Goal: Check status: Check status

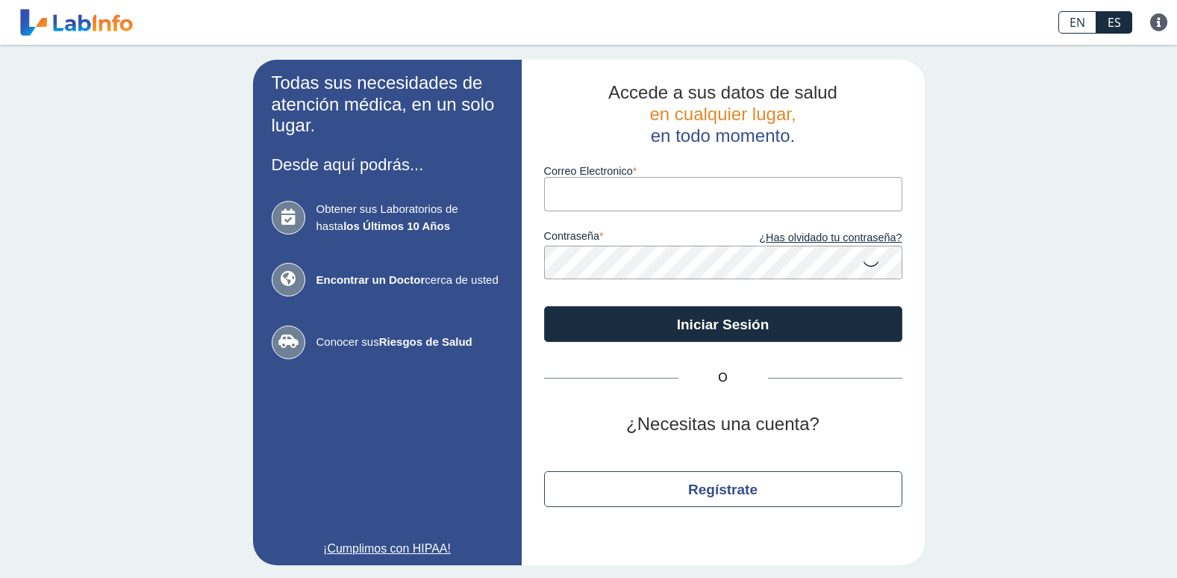
click at [626, 188] on input "Correo Electronico" at bounding box center [723, 194] width 358 height 34
type input "[PERSON_NAME][EMAIL_ADDRESS][PERSON_NAME][DOMAIN_NAME]"
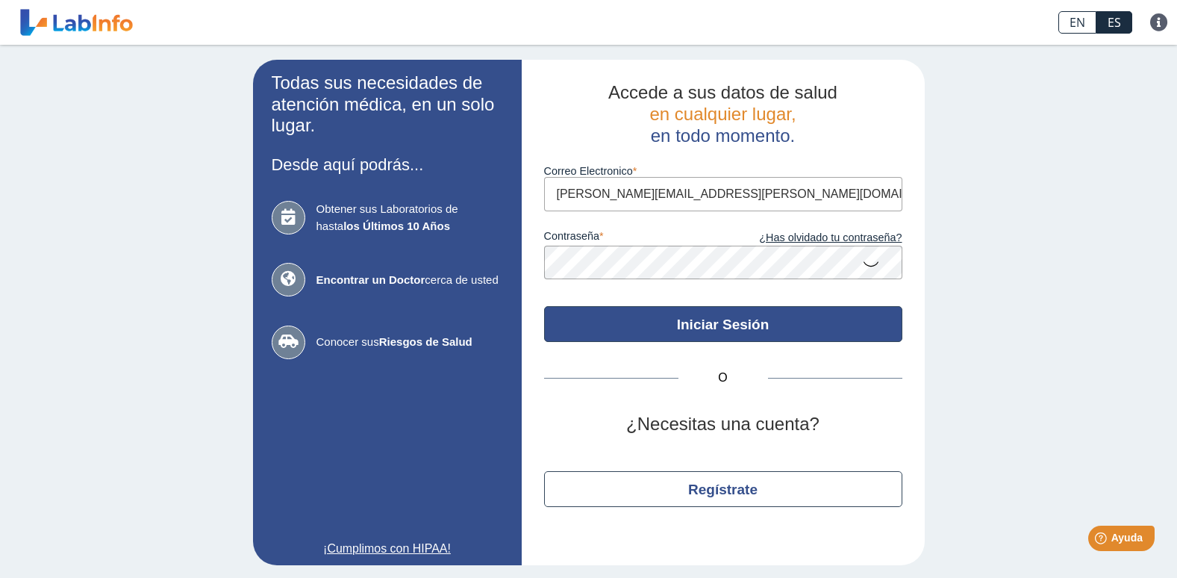
click at [701, 319] on button "Iniciar Sesión" at bounding box center [723, 324] width 358 height 36
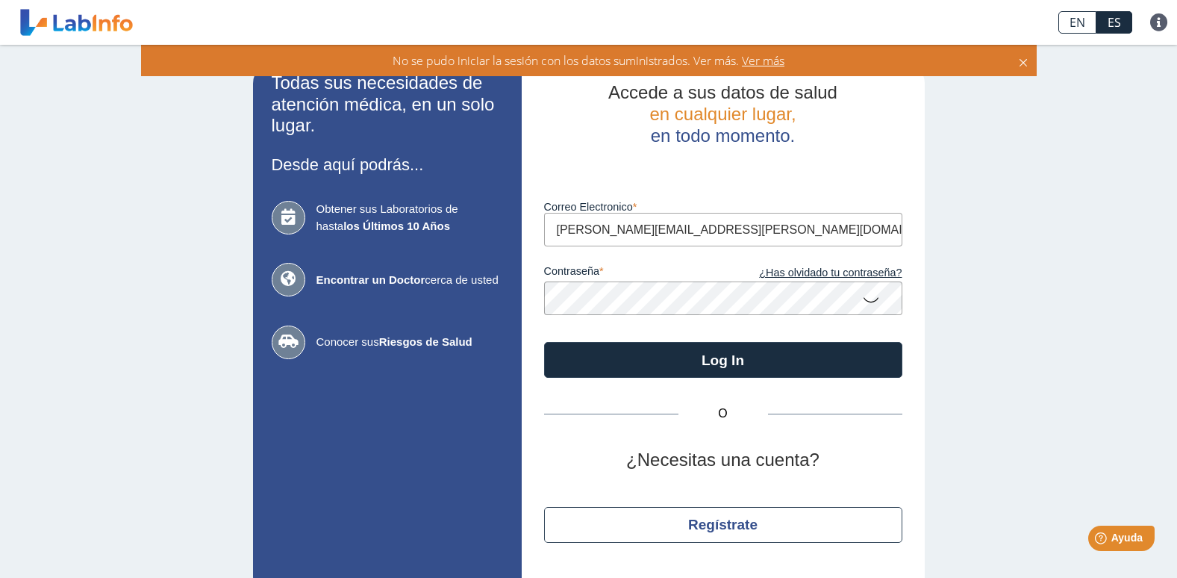
click at [418, 287] on app-login "Todas sus necesidades de atención médica, en un solo lugar. Desde aquí podrás..…" at bounding box center [589, 330] width 672 height 541
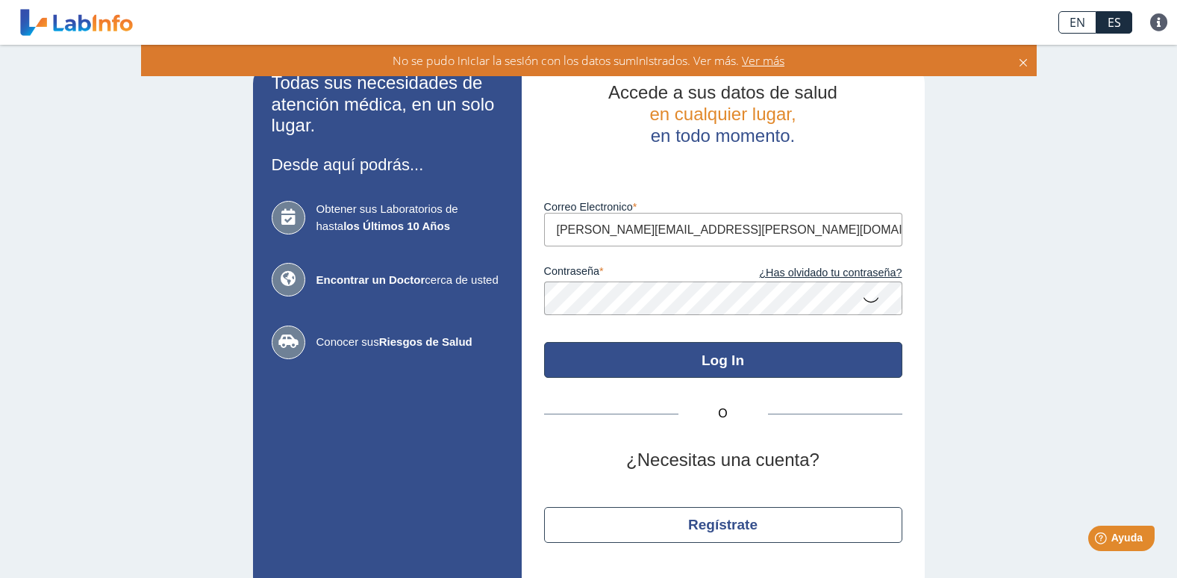
click at [726, 372] on button "Log In" at bounding box center [723, 360] width 358 height 36
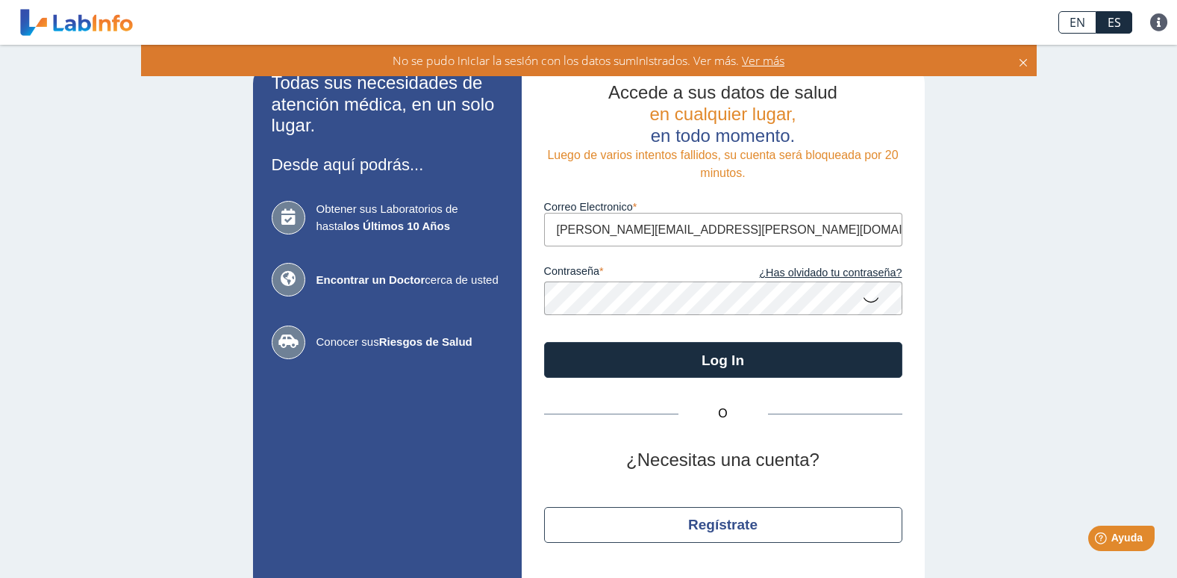
click at [385, 297] on app-login "Todas sus necesidades de atención médica, en un solo lugar. Desde aquí podrás..…" at bounding box center [589, 330] width 672 height 541
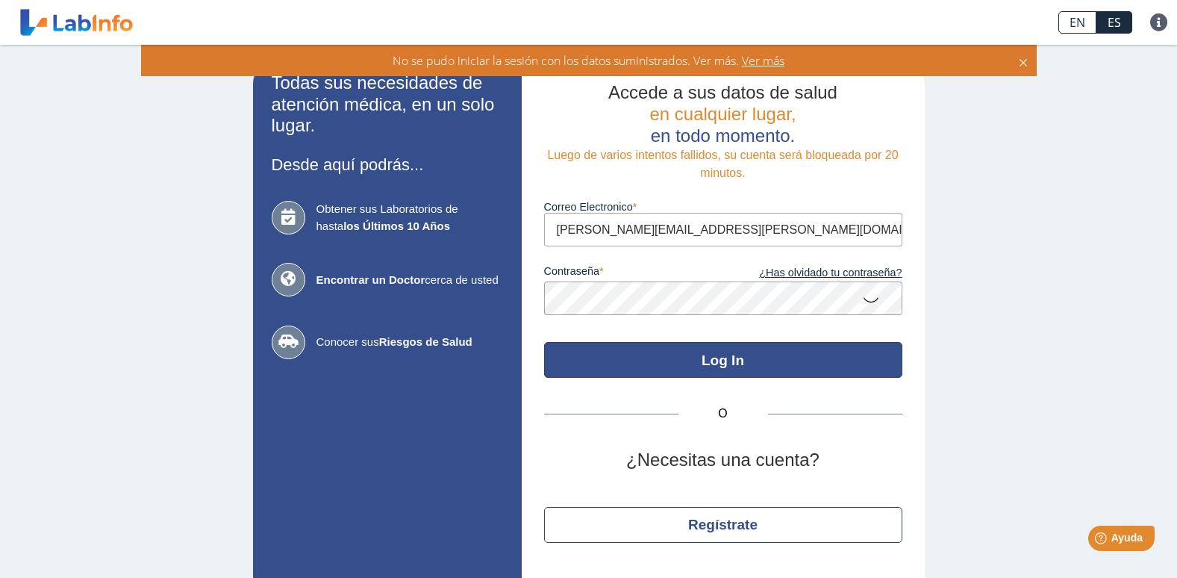
click at [720, 358] on button "Log In" at bounding box center [723, 360] width 358 height 36
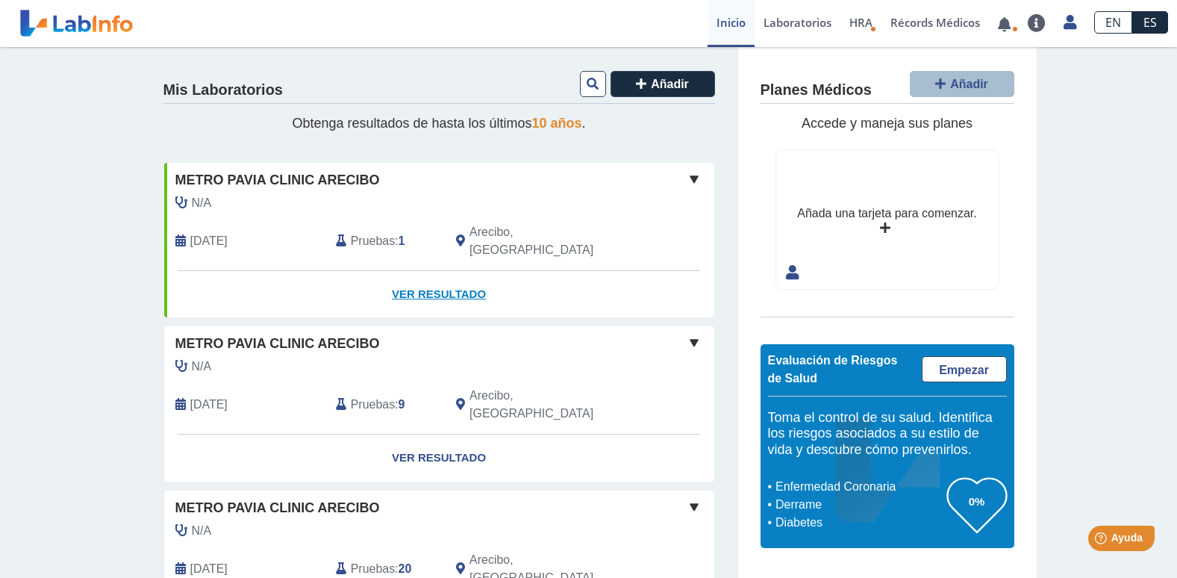
click at [428, 271] on link "Ver Resultado" at bounding box center [439, 294] width 550 height 47
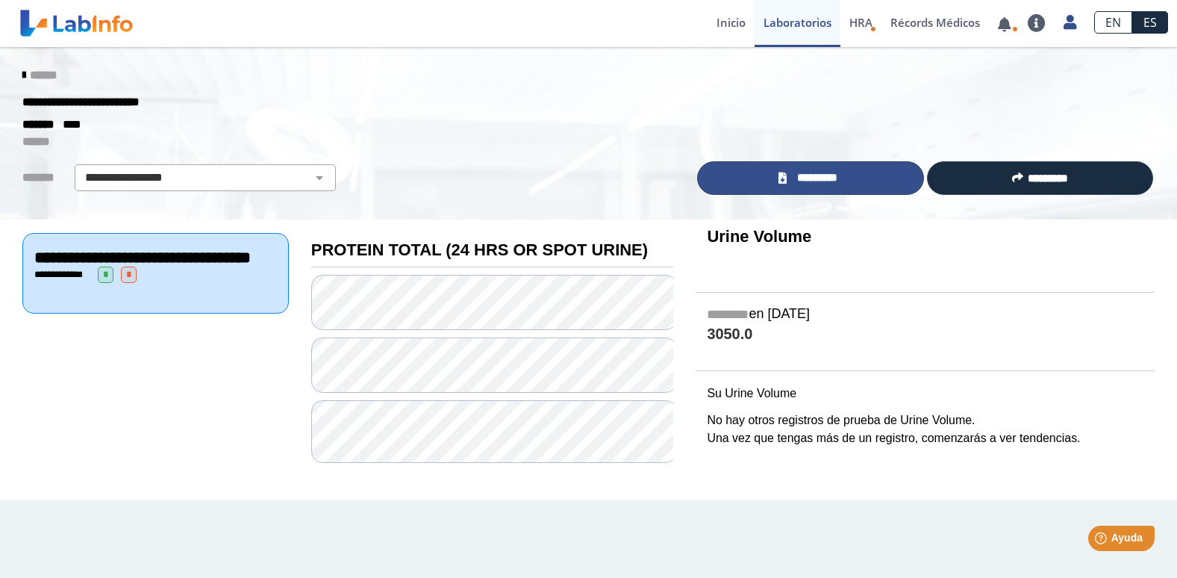
click at [829, 179] on span "*********" at bounding box center [817, 177] width 52 height 17
click at [22, 70] on icon at bounding box center [23, 75] width 3 height 12
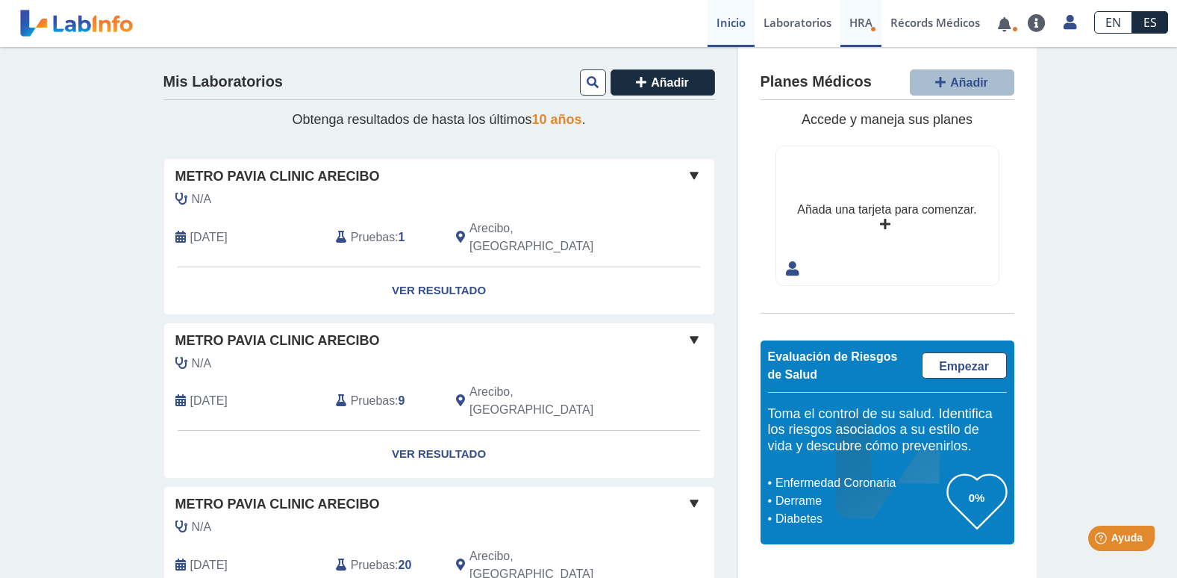
click at [862, 21] on span "HRA" at bounding box center [861, 22] width 23 height 15
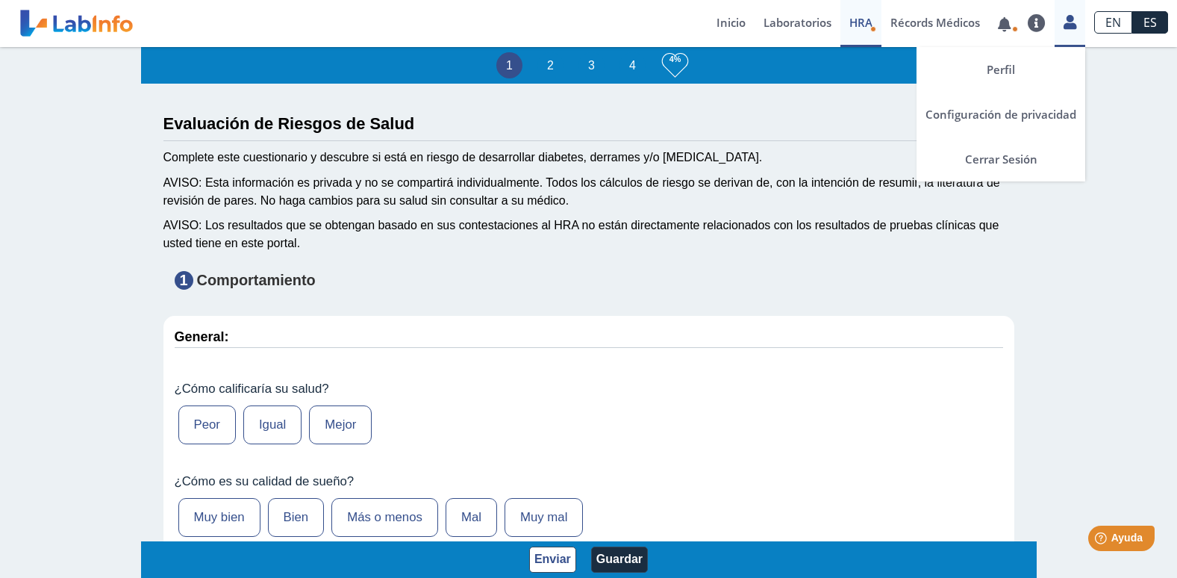
click at [1074, 28] on icon at bounding box center [1070, 21] width 13 height 11
click at [1025, 156] on link "Cerrar Sesión" at bounding box center [1001, 159] width 169 height 45
